Goal: Use online tool/utility: Utilize a website feature to perform a specific function

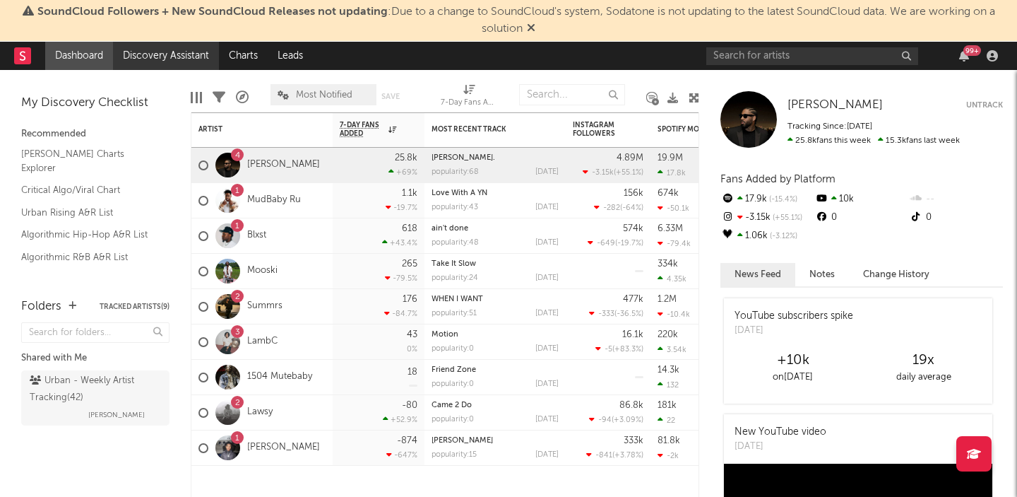
click at [166, 62] on link "Discovery Assistant" at bounding box center [166, 56] width 106 height 28
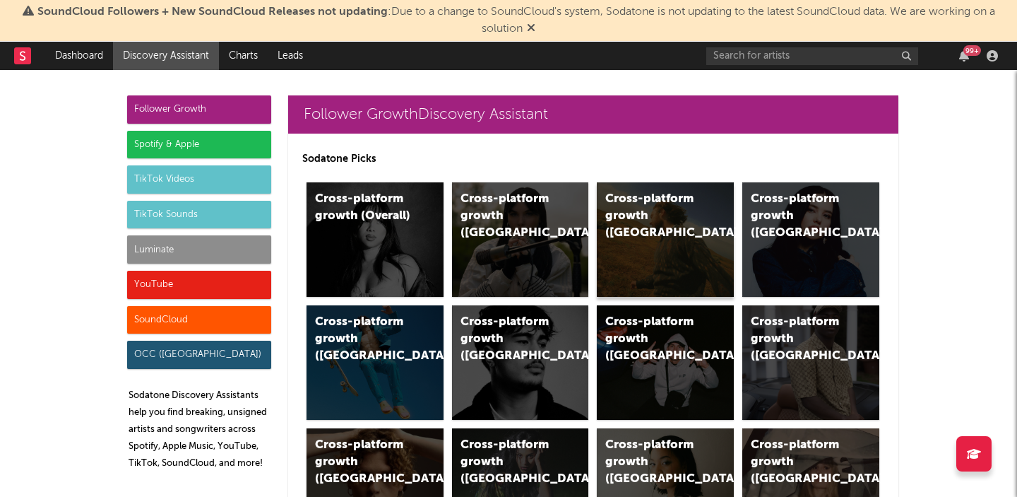
click at [701, 231] on div "Cross-platform growth ([GEOGRAPHIC_DATA])" at bounding box center [665, 239] width 137 height 114
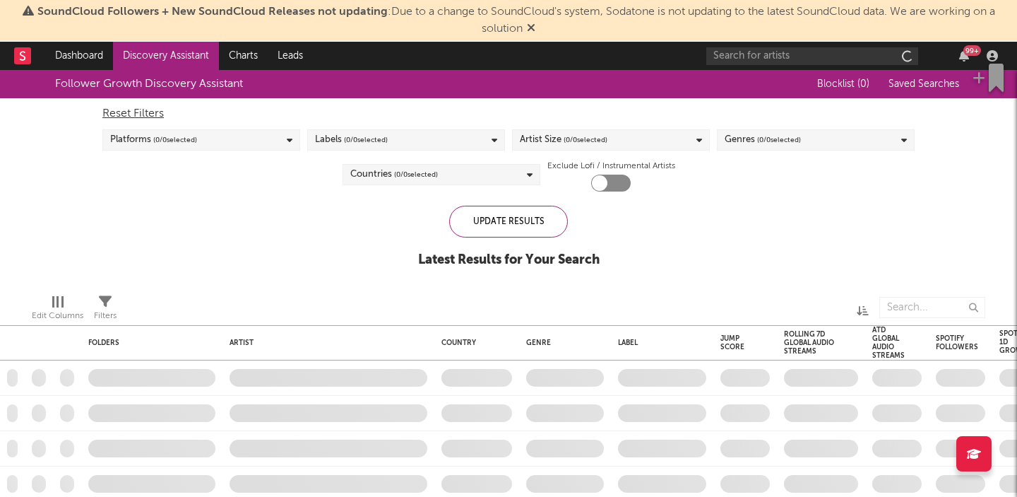
checkbox input "true"
